Goal: Transaction & Acquisition: Book appointment/travel/reservation

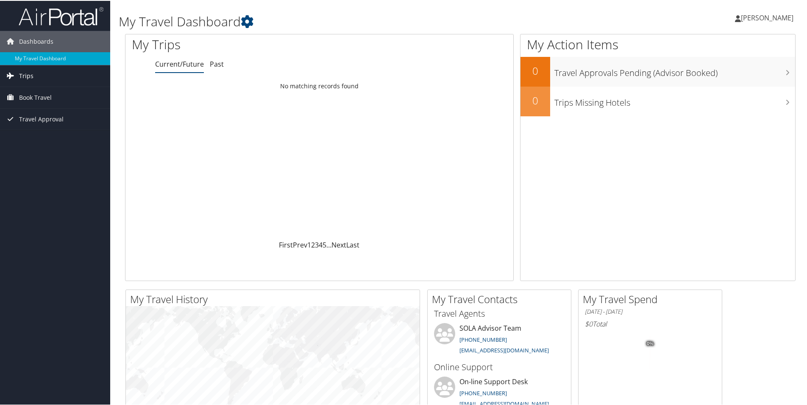
click at [18, 73] on link "Trips" at bounding box center [55, 74] width 110 height 21
click at [39, 132] on span "Book Travel" at bounding box center [35, 134] width 33 height 21
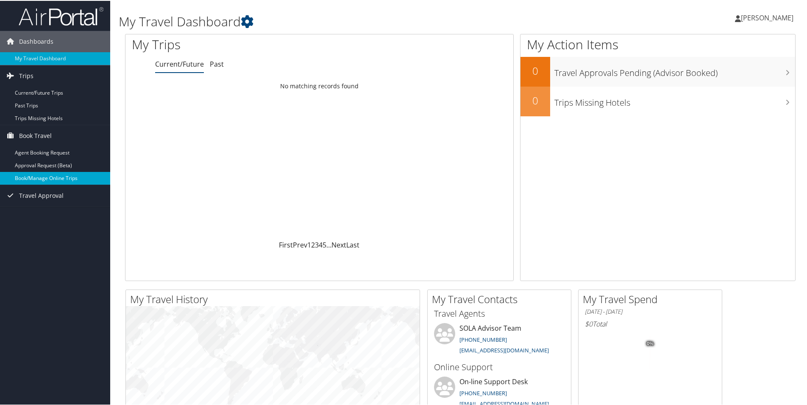
click at [56, 175] on link "Book/Manage Online Trips" at bounding box center [55, 177] width 110 height 13
